Goal: Find specific page/section: Find specific page/section

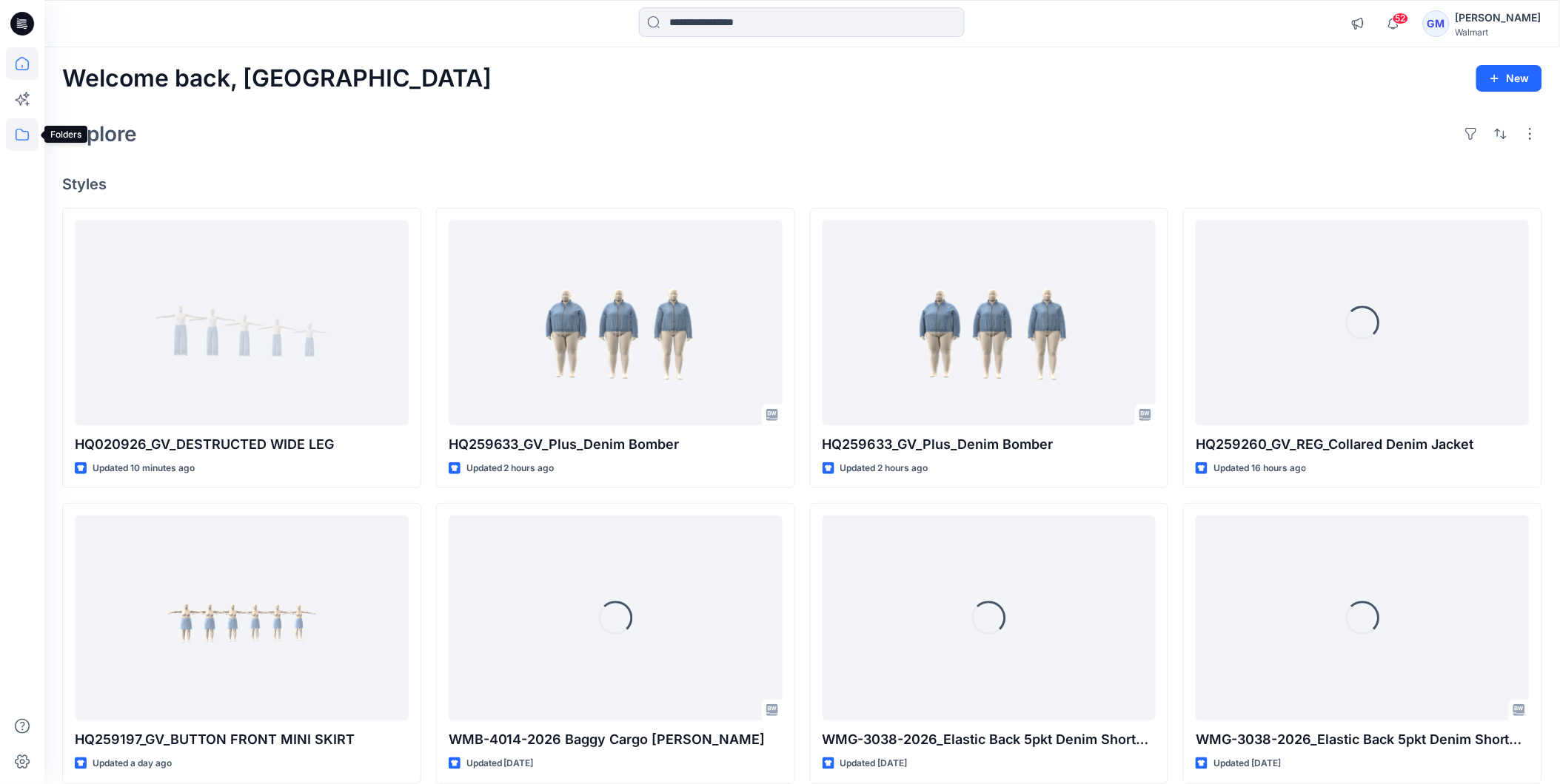
click at [17, 136] on icon at bounding box center [22, 134] width 32 height 32
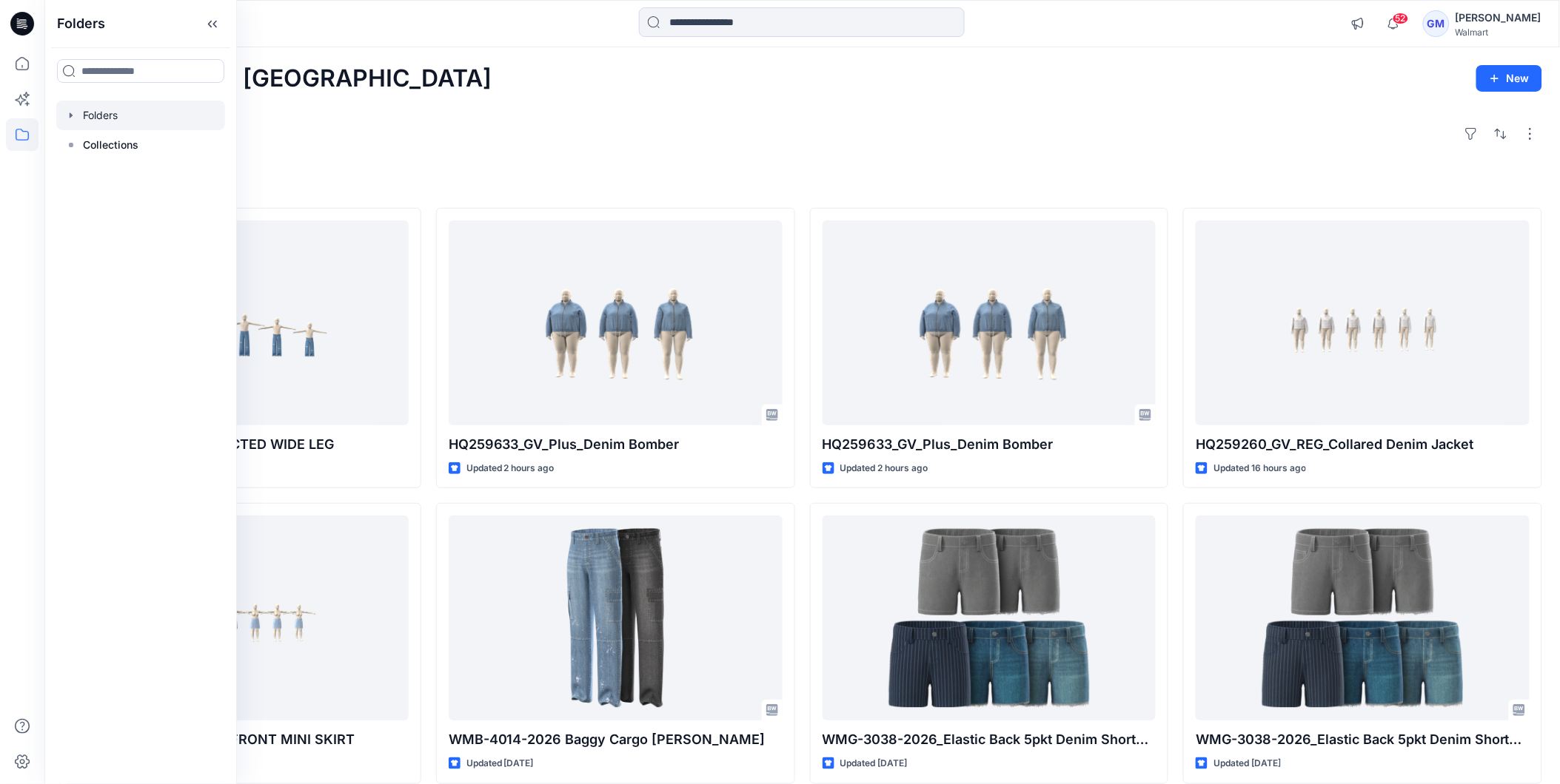
click at [109, 120] on div at bounding box center [140, 115] width 169 height 30
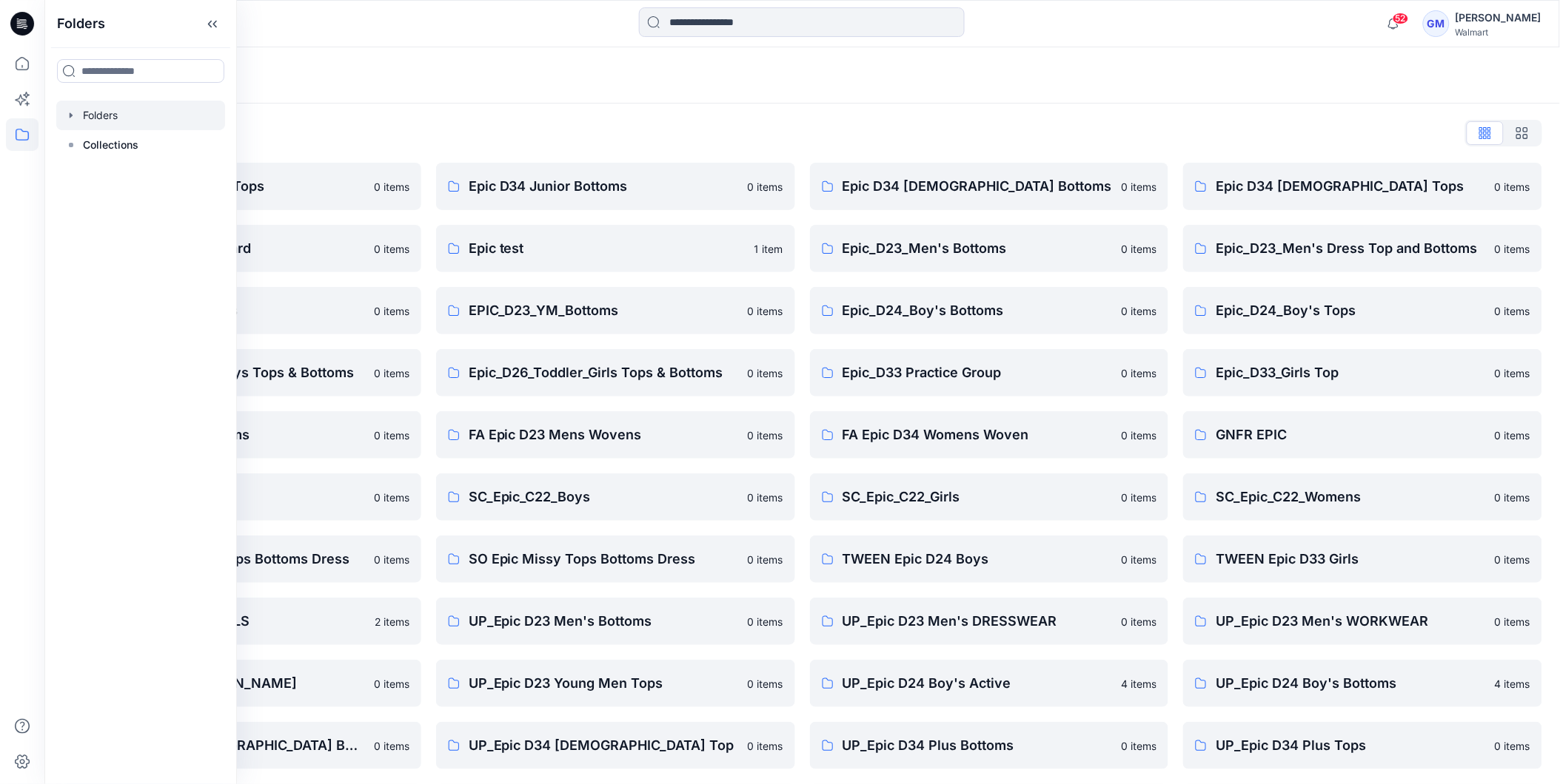
click at [1021, 146] on div "Folders List Epic D23 Young Men Tops 0 items Epic NYC practice board 0 items Ep…" at bounding box center [802, 539] width 1515 height 871
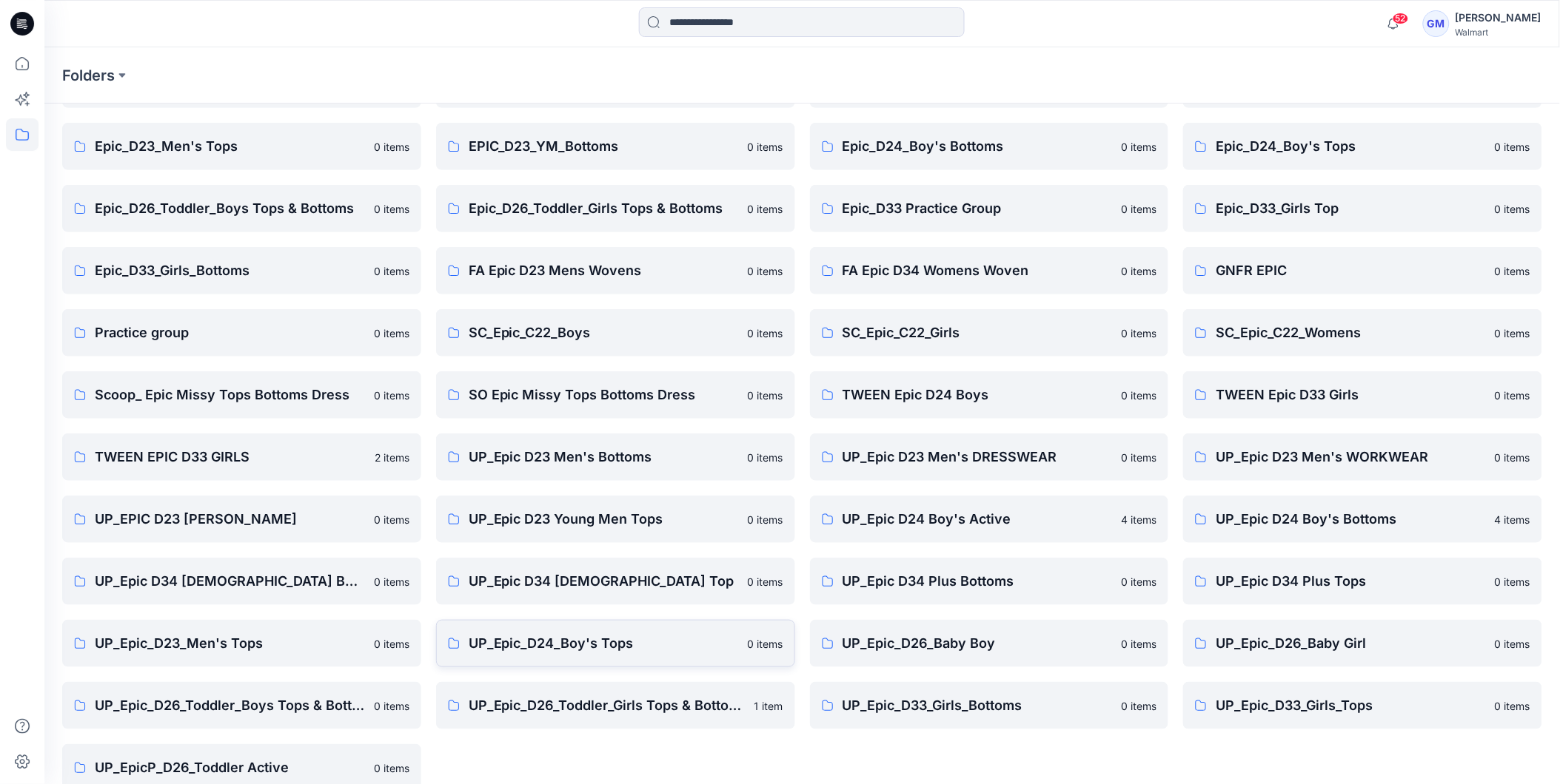
scroll to position [189, 0]
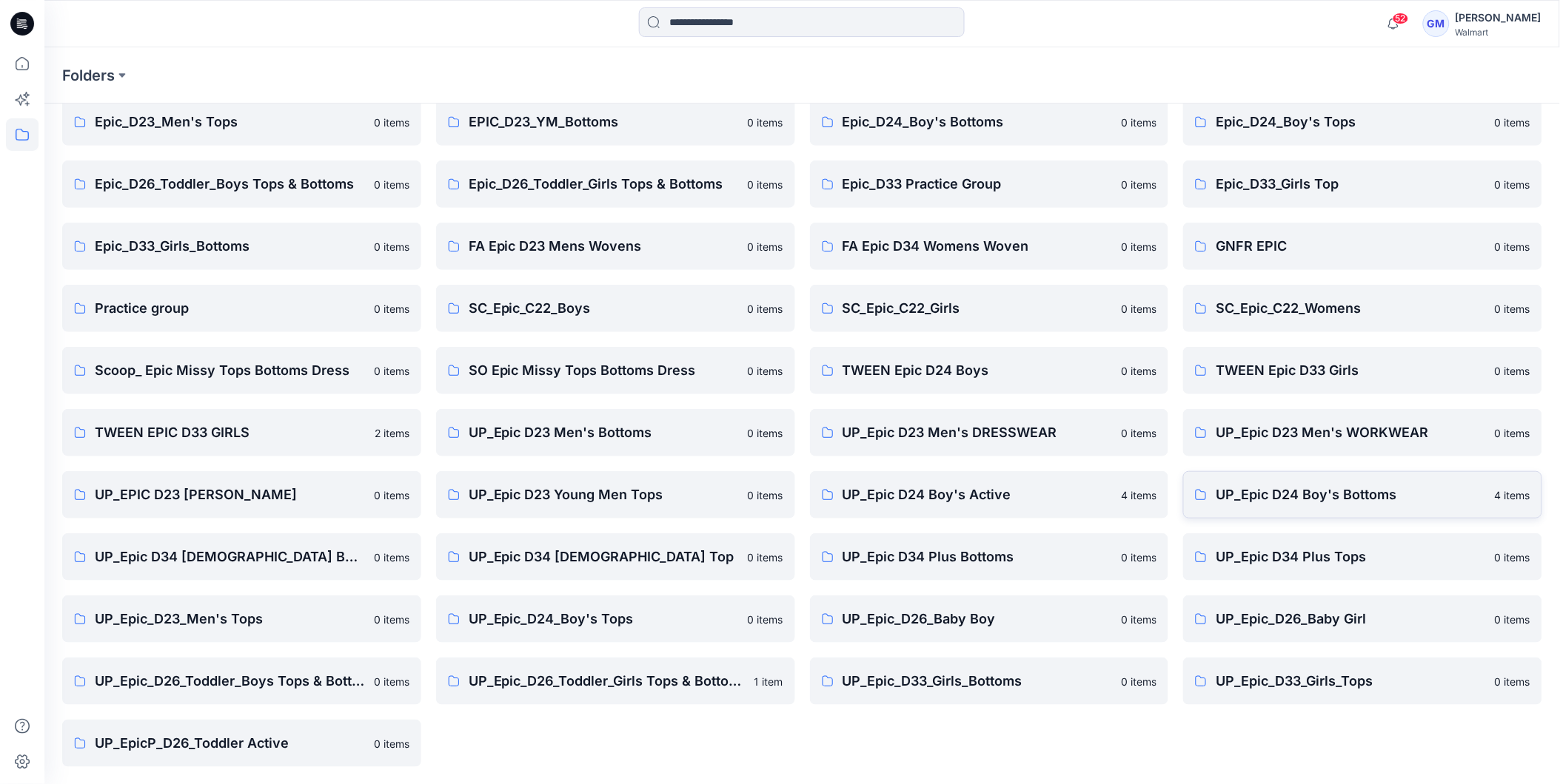
click at [1285, 496] on p "UP_Epic D24 Boy's Bottoms" at bounding box center [1350, 496] width 270 height 21
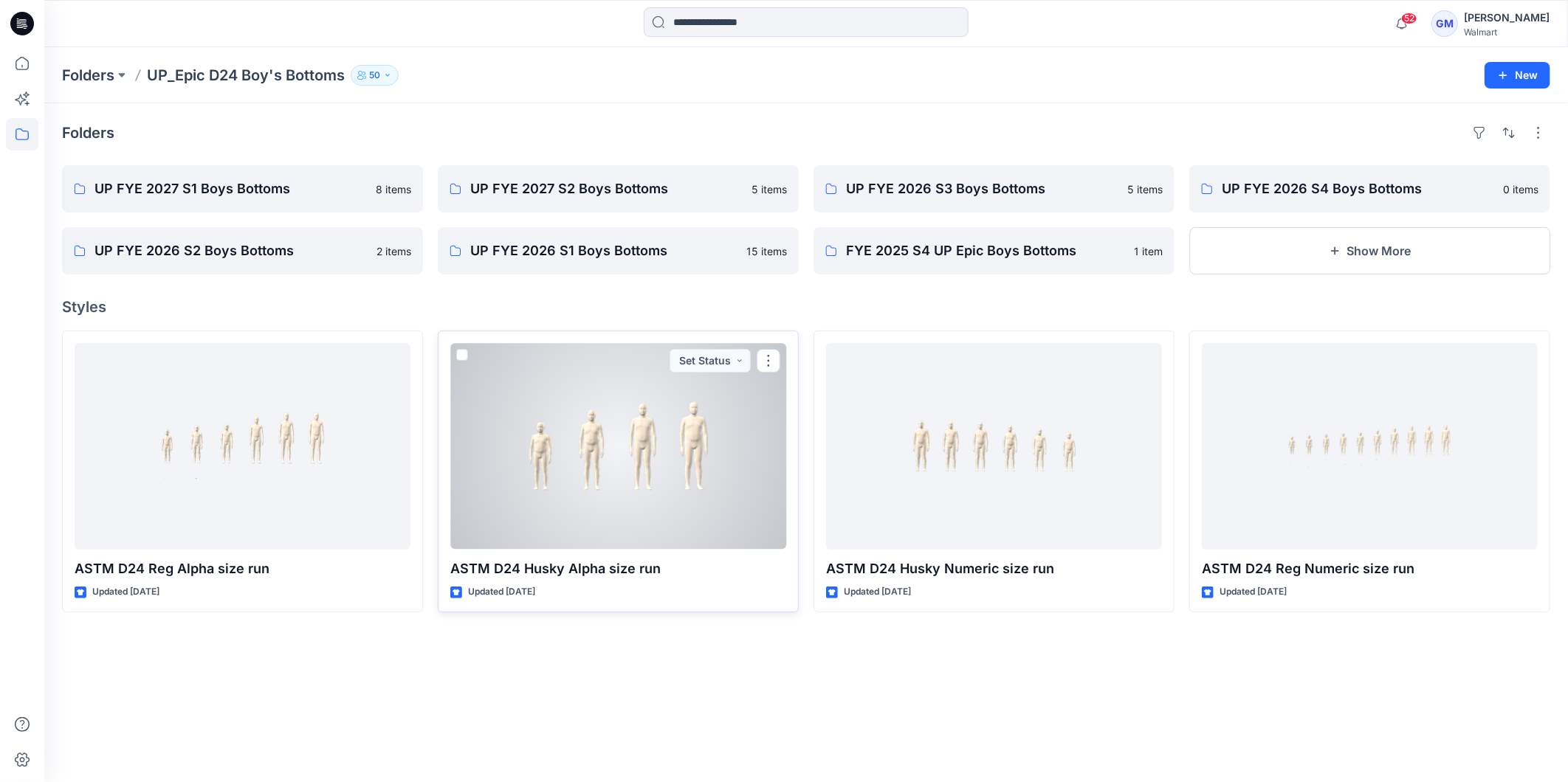
click at [644, 478] on div at bounding box center [617, 446] width 336 height 207
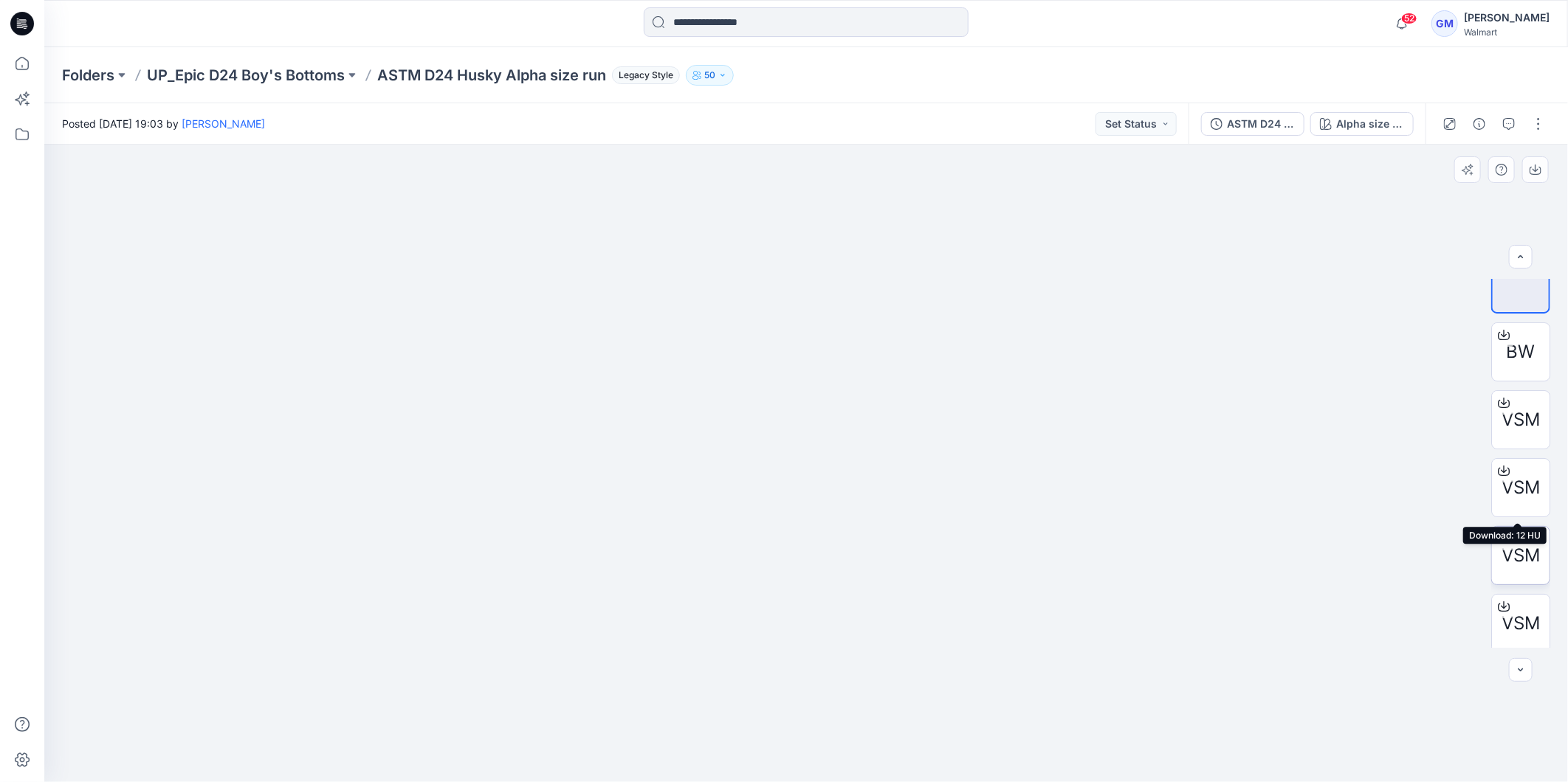
scroll to position [30, 0]
